Goal: Task Accomplishment & Management: Manage account settings

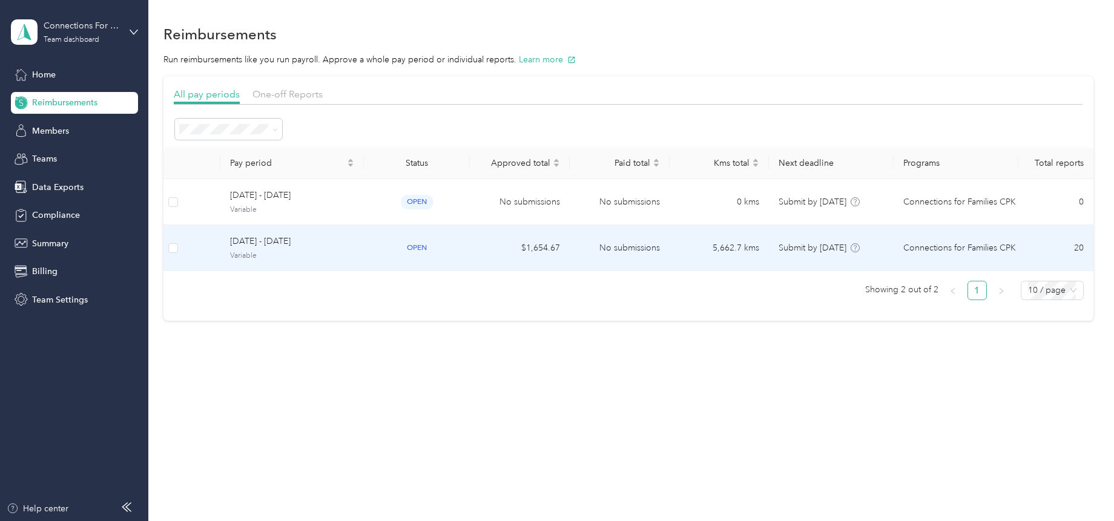
click at [260, 248] on span "[DATE] - [DATE]" at bounding box center [292, 241] width 124 height 13
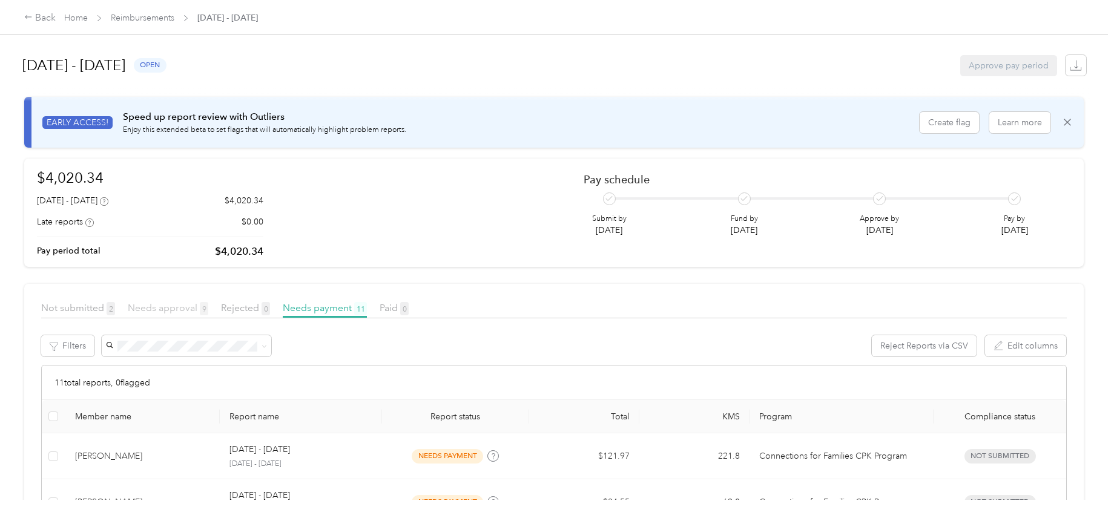
click at [173, 307] on span "Needs approval 9" at bounding box center [168, 308] width 81 height 12
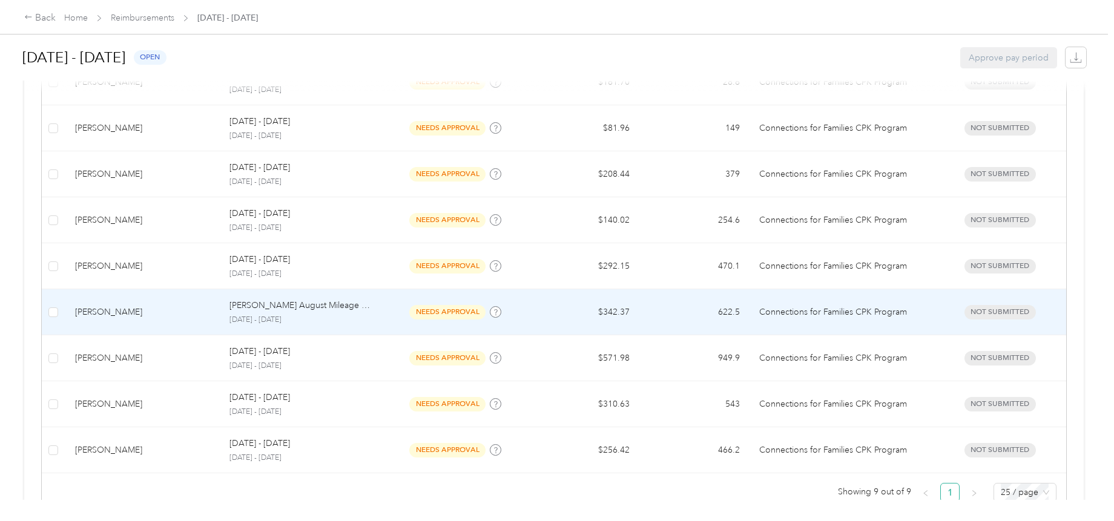
scroll to position [352, 0]
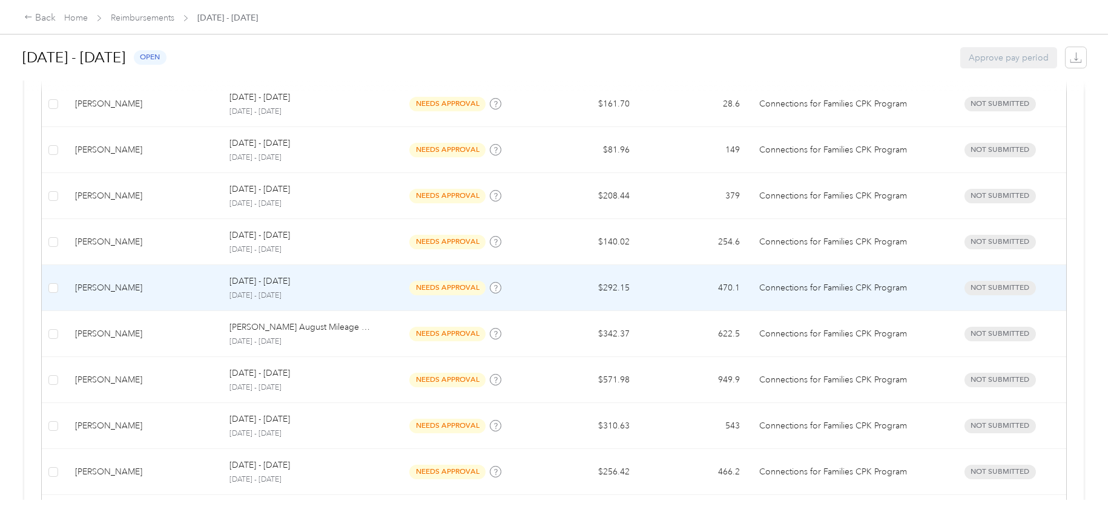
click at [258, 292] on p "[DATE] - [DATE]" at bounding box center [300, 296] width 142 height 11
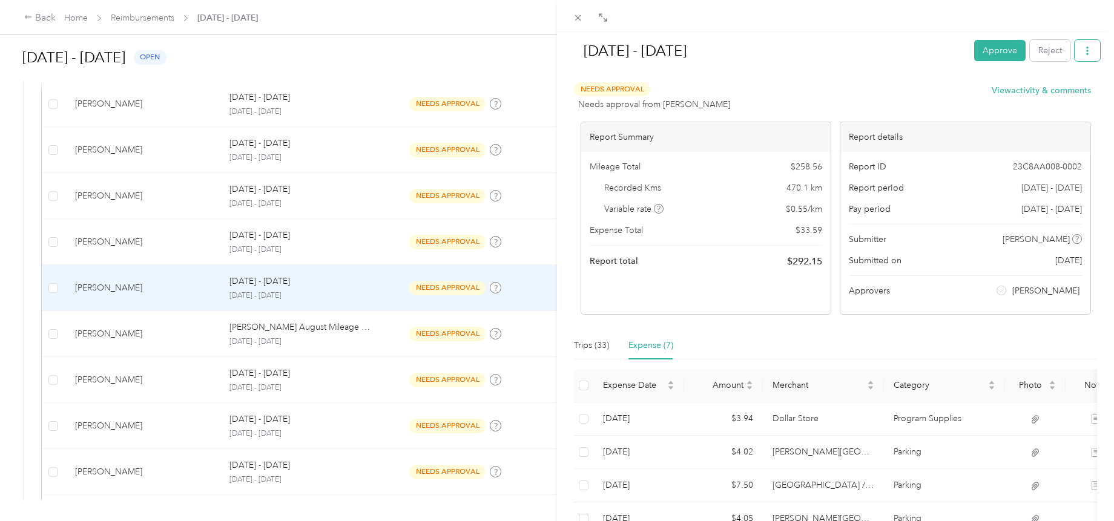
click at [1084, 57] on button "button" at bounding box center [1087, 50] width 25 height 21
click at [884, 93] on div "Needs Approval Needs approval from [PERSON_NAME] View activity & comments" at bounding box center [832, 96] width 517 height 29
click at [1053, 95] on span "Download" at bounding box center [1044, 95] width 40 height 13
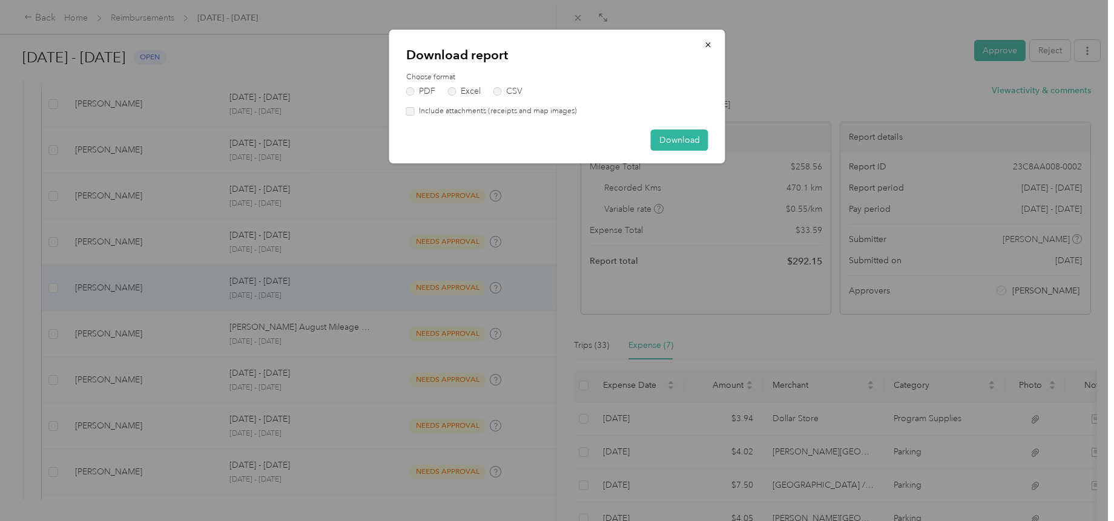
click at [426, 110] on label "Include attachments (receipts and map images)" at bounding box center [496, 111] width 162 height 11
click at [670, 136] on button "Download" at bounding box center [680, 140] width 58 height 21
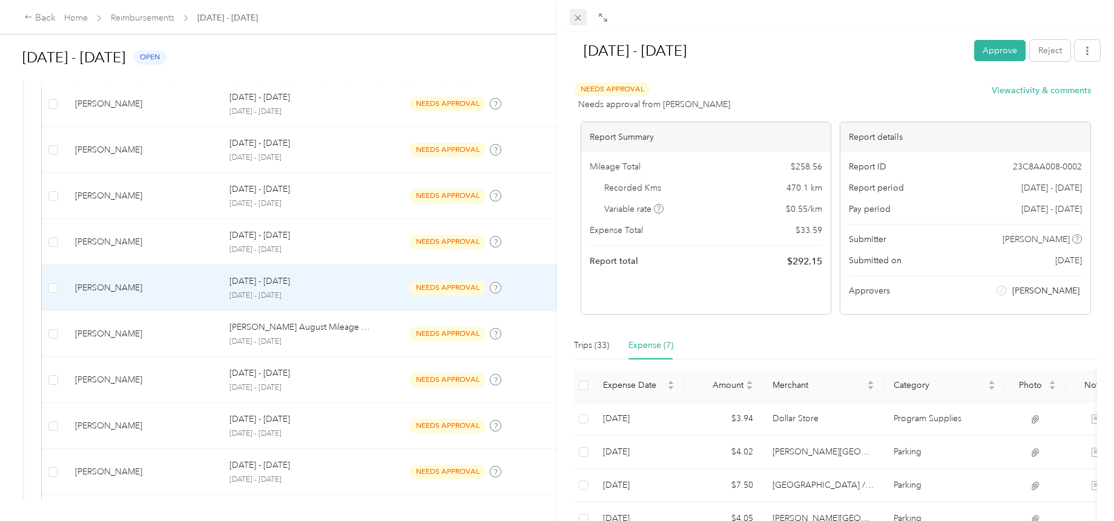
click at [573, 17] on icon at bounding box center [578, 18] width 10 height 10
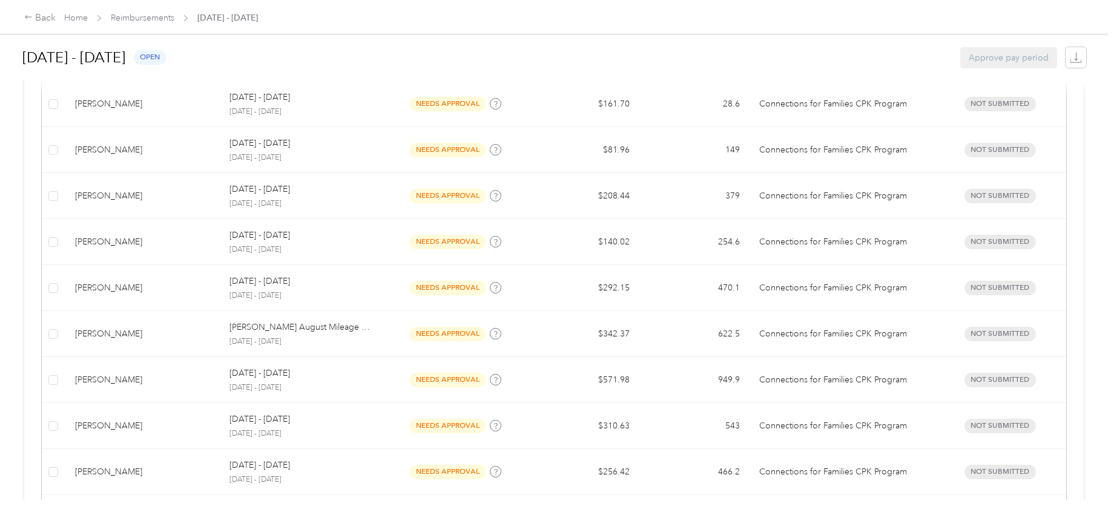
click at [24, 16] on div "Back Home Reimbursements [DATE] - [DATE]" at bounding box center [557, 17] width 1114 height 34
click at [28, 17] on icon at bounding box center [28, 17] width 8 height 8
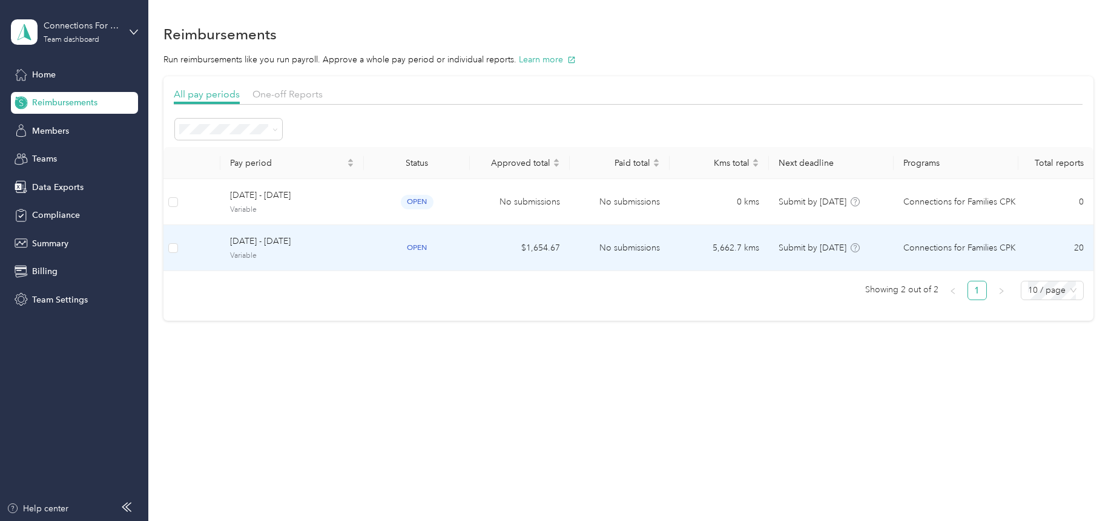
click at [334, 252] on span "Variable" at bounding box center [292, 256] width 124 height 11
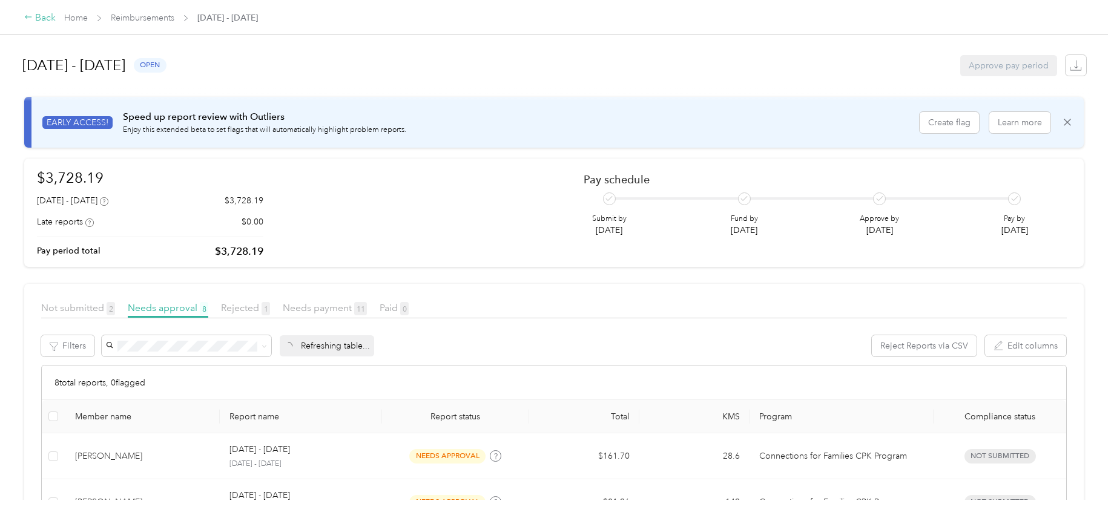
click at [31, 16] on icon at bounding box center [28, 17] width 8 height 8
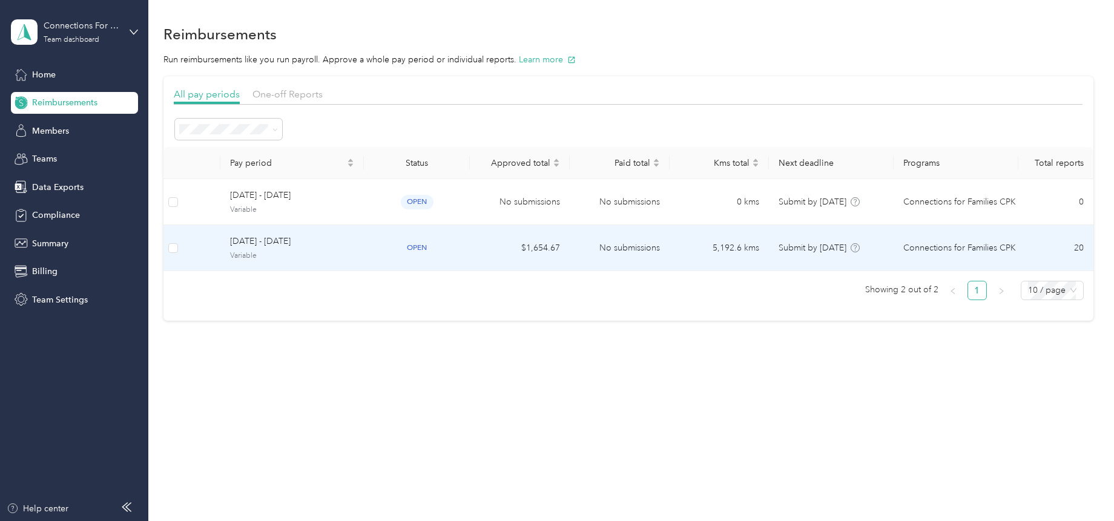
click at [275, 251] on span "Variable" at bounding box center [292, 256] width 124 height 11
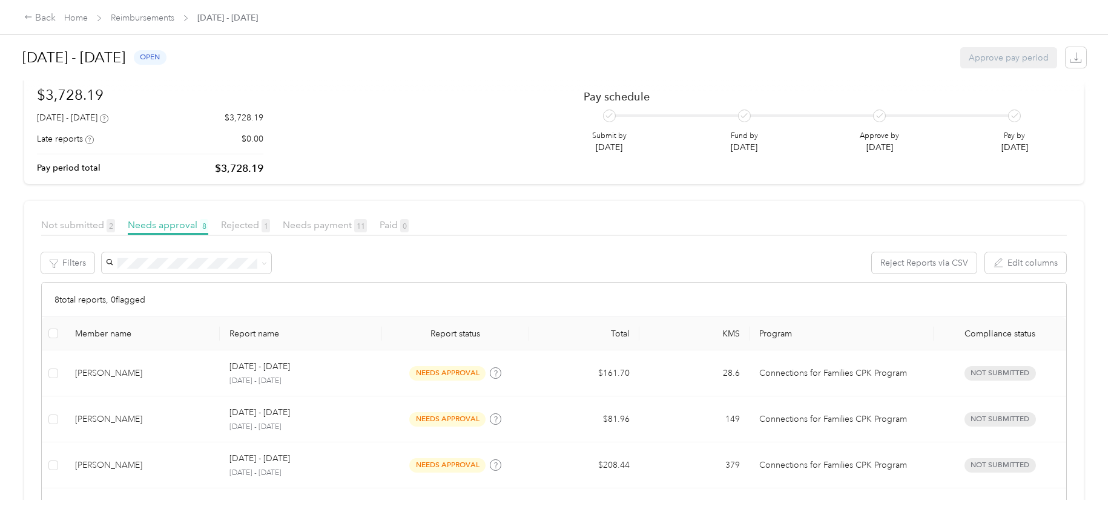
scroll to position [64, 0]
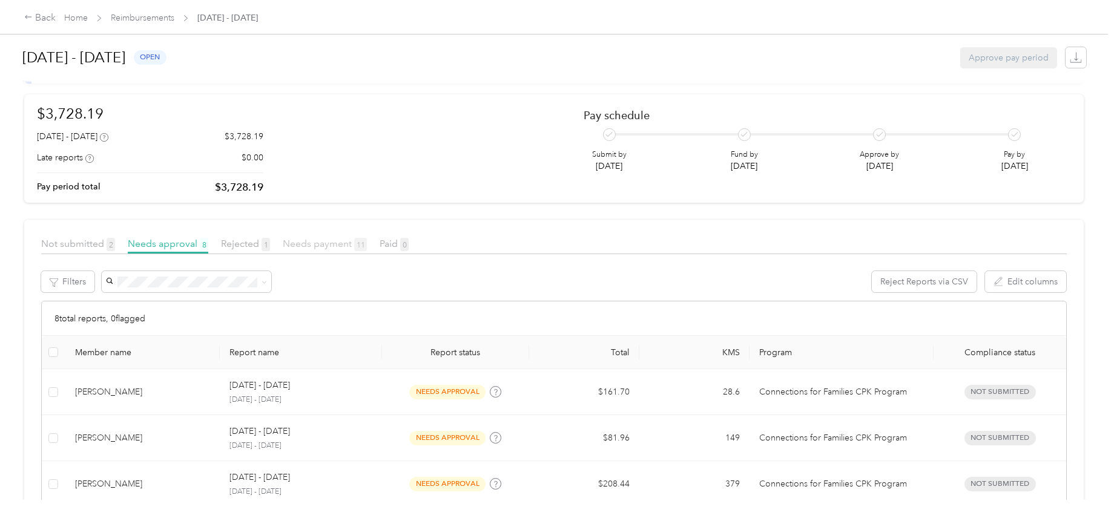
click at [340, 243] on span "Needs payment 11" at bounding box center [325, 244] width 84 height 12
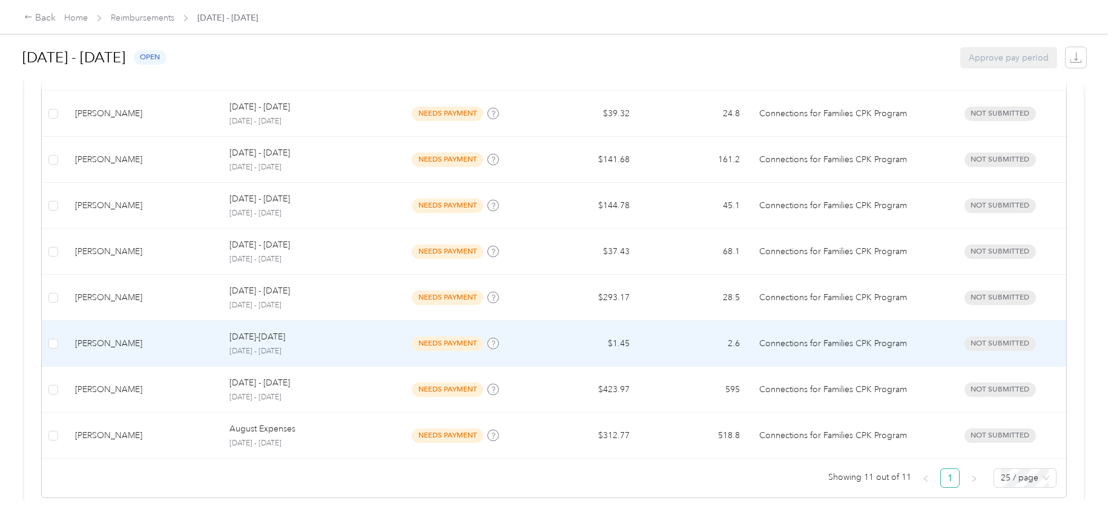
scroll to position [488, 0]
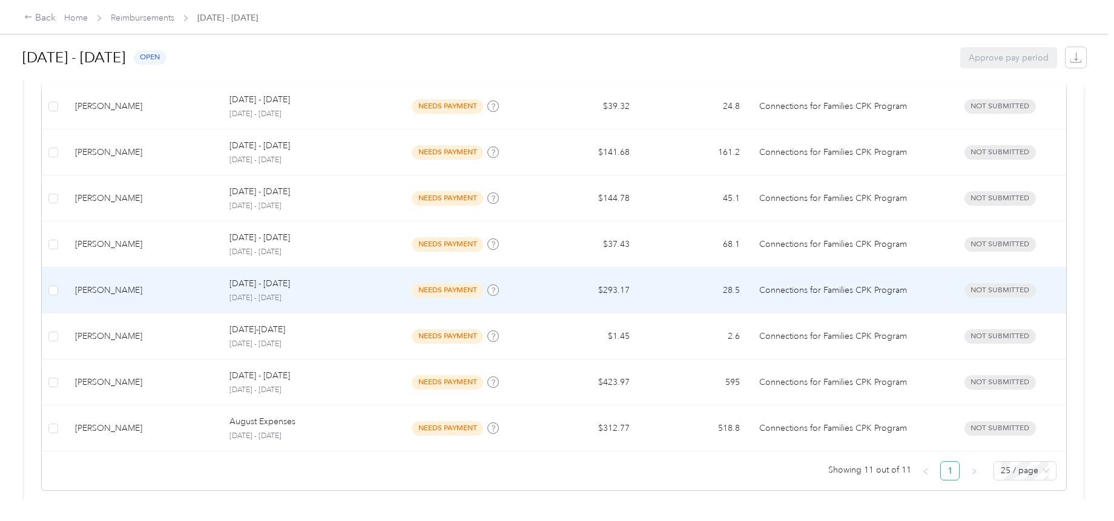
click at [140, 292] on div "[PERSON_NAME]" at bounding box center [142, 290] width 135 height 13
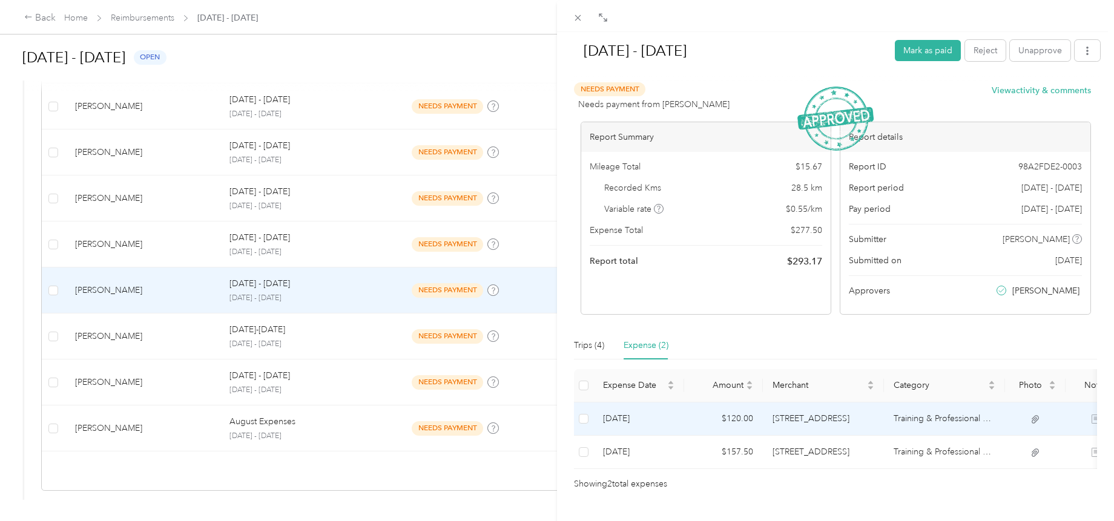
click at [809, 423] on td "[STREET_ADDRESS]" at bounding box center [823, 419] width 121 height 33
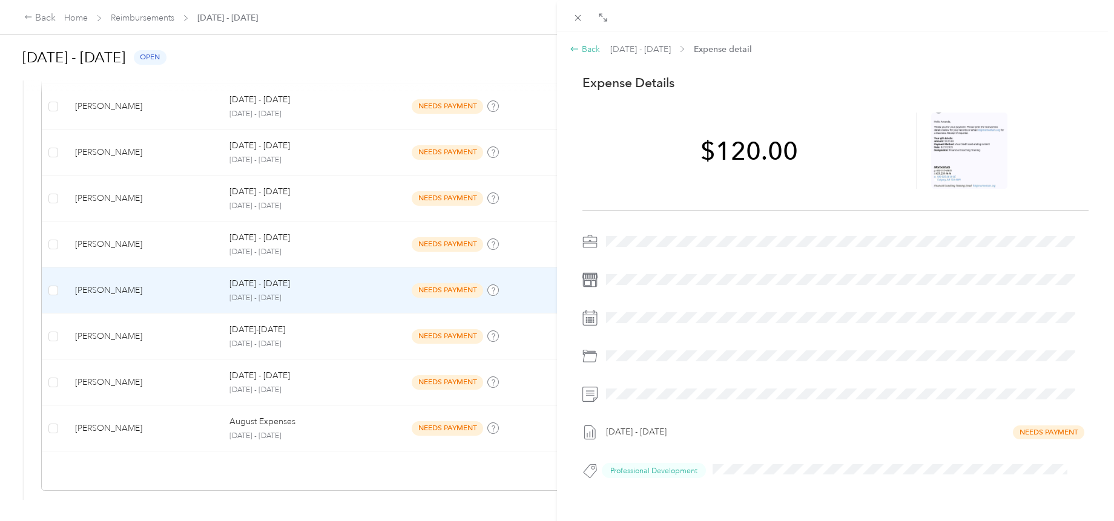
click at [579, 47] on div "Back" at bounding box center [585, 49] width 30 height 13
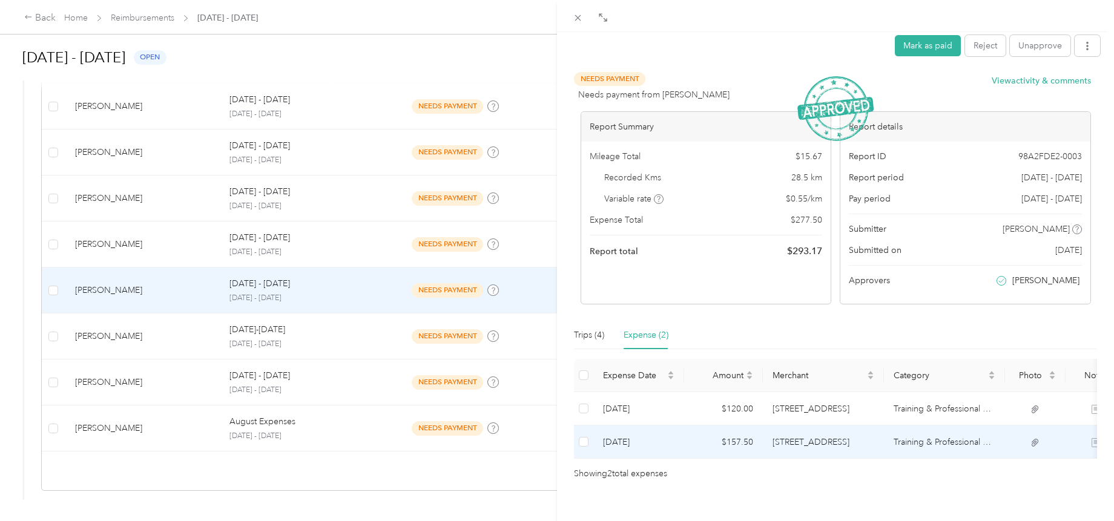
click at [673, 447] on td "[DATE]" at bounding box center [638, 442] width 91 height 33
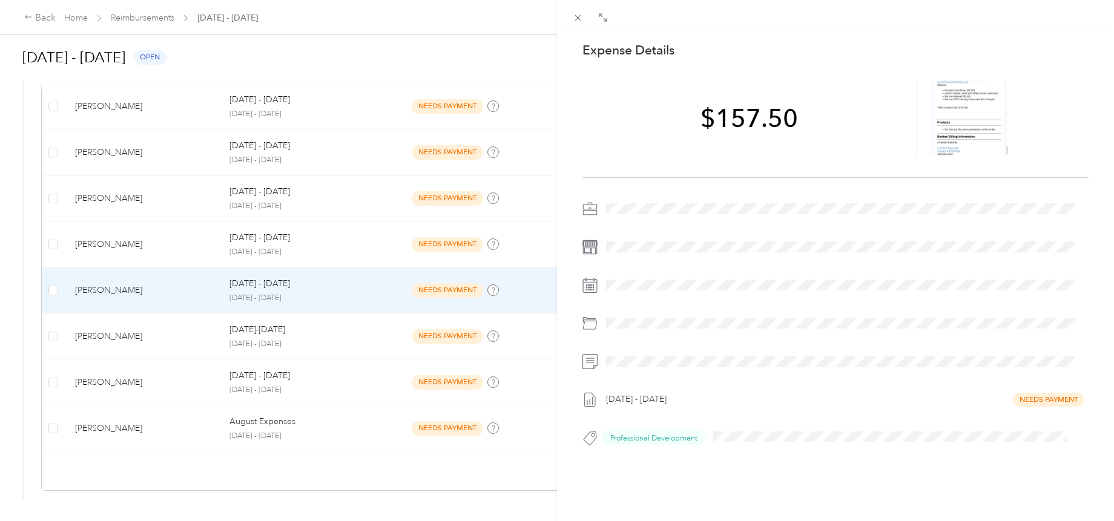
scroll to position [50, 0]
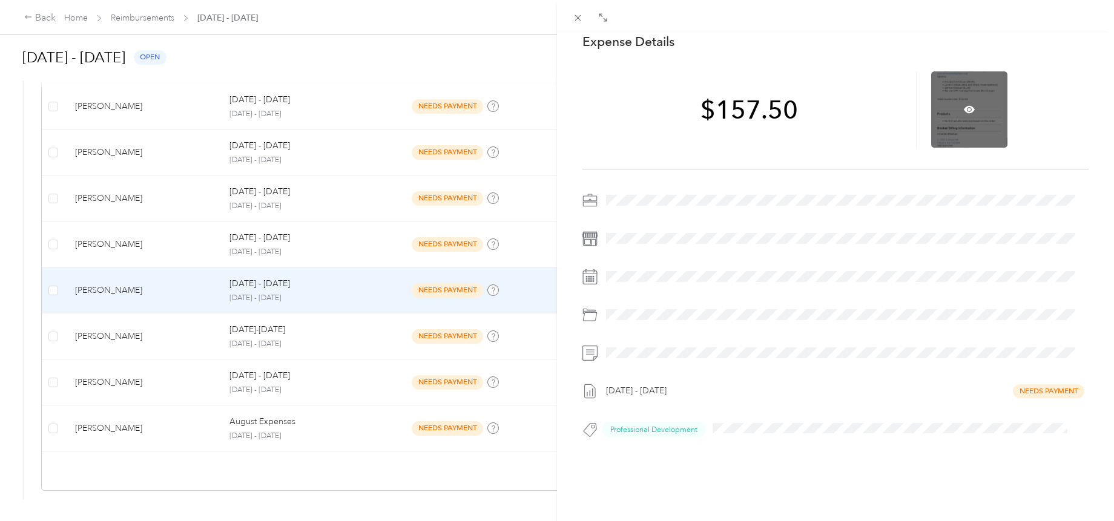
click at [961, 107] on div at bounding box center [969, 109] width 76 height 76
click at [967, 108] on icon at bounding box center [969, 110] width 4 height 4
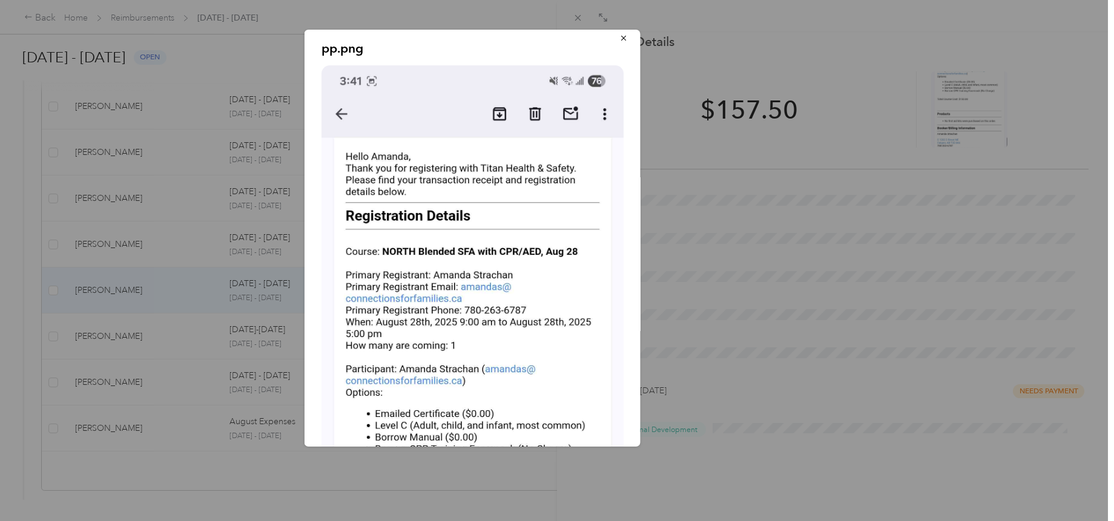
scroll to position [0, 0]
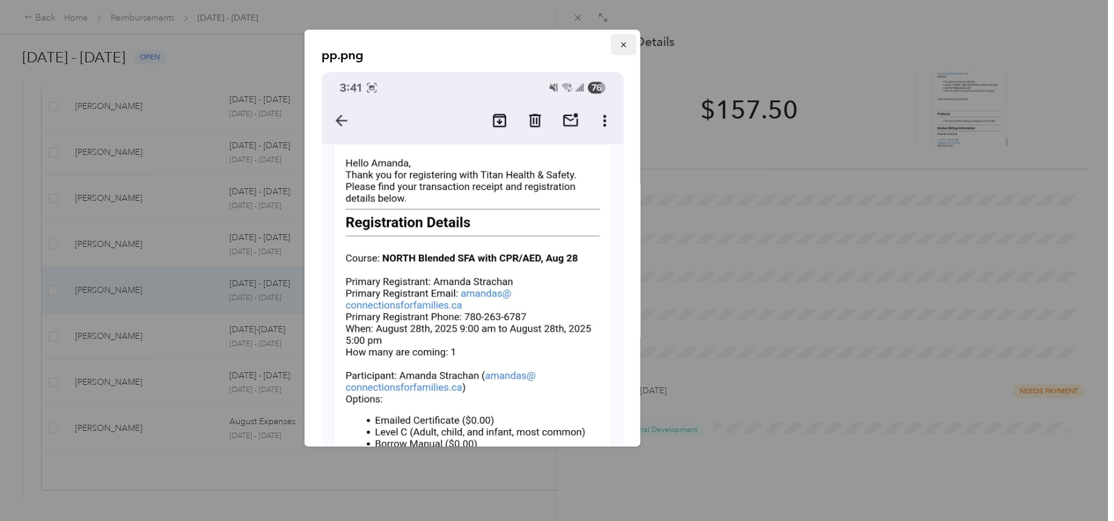
click at [620, 45] on icon "button" at bounding box center [622, 44] width 5 height 5
